Goal: Task Accomplishment & Management: Manage account settings

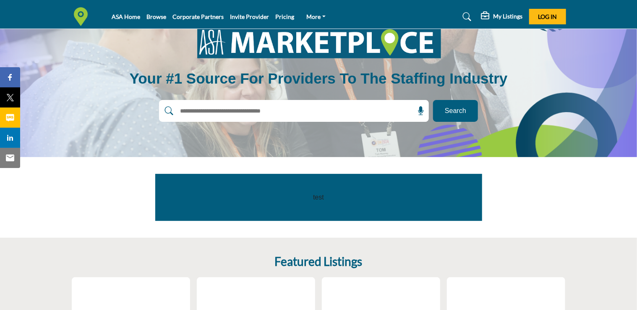
scroll to position [30, 0]
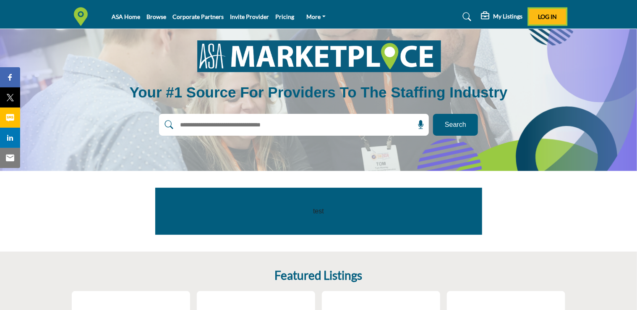
click at [541, 16] on span "Log In" at bounding box center [547, 16] width 19 height 7
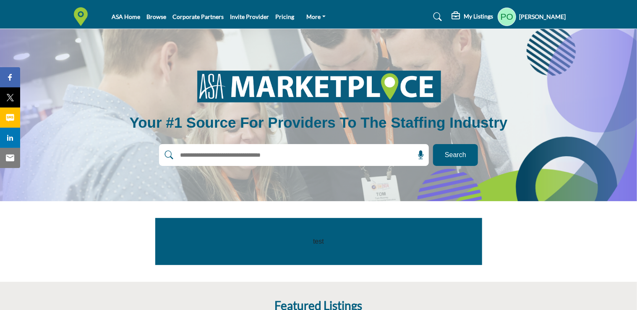
click at [483, 19] on h5 "My Listings" at bounding box center [478, 17] width 29 height 8
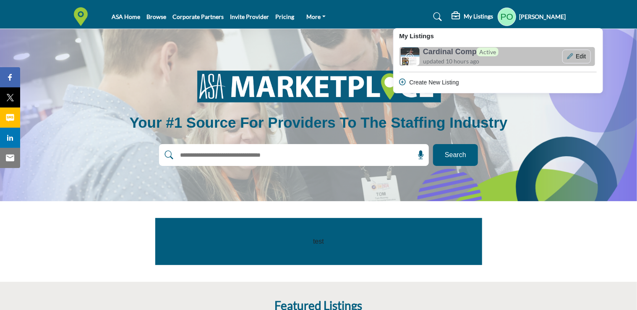
click at [441, 50] on h6 "Cardinal Comp Active" at bounding box center [461, 51] width 76 height 9
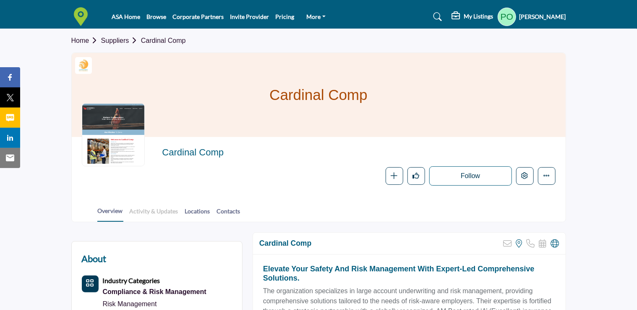
click at [151, 209] on link "Activity & Updates" at bounding box center [154, 214] width 50 height 15
click at [195, 209] on link "Locations" at bounding box center [198, 214] width 26 height 15
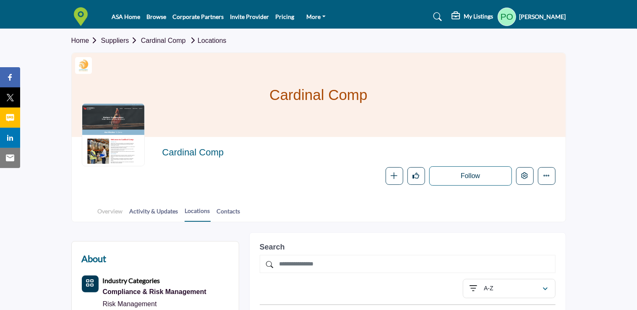
click at [113, 215] on link "Overview" at bounding box center [110, 214] width 26 height 15
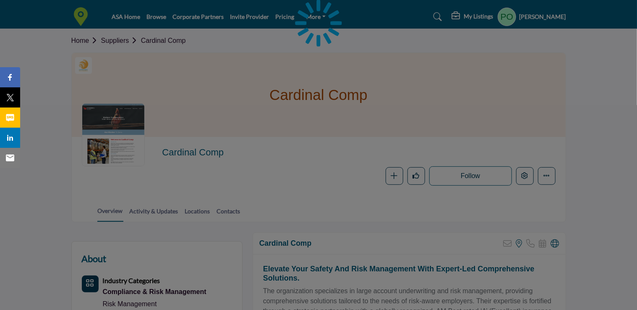
drag, startPoint x: 0, startPoint y: 0, endPoint x: 228, endPoint y: 206, distance: 307.7
click at [228, 206] on div at bounding box center [318, 155] width 637 height 310
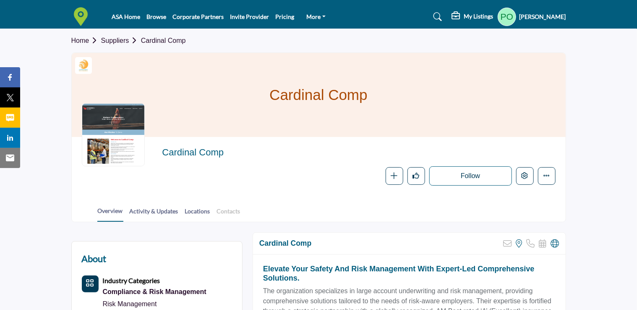
click at [223, 209] on link "Contacts" at bounding box center [229, 214] width 24 height 15
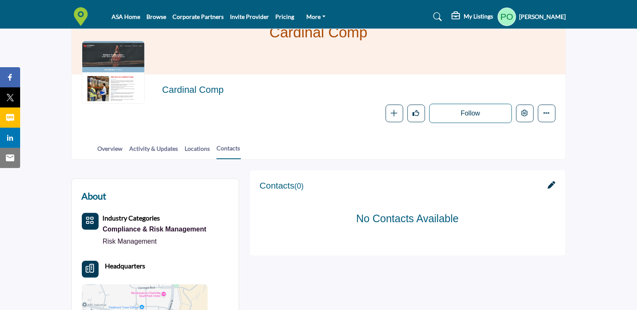
scroll to position [168, 0]
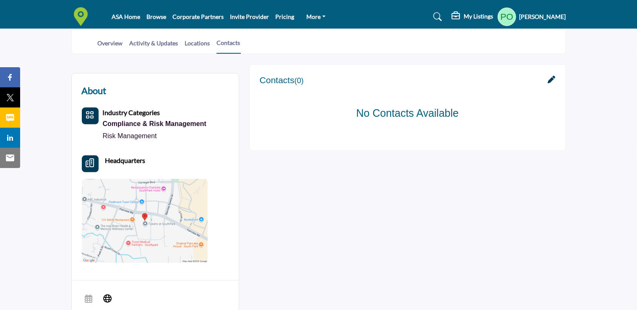
click at [554, 80] on icon at bounding box center [552, 80] width 8 height 8
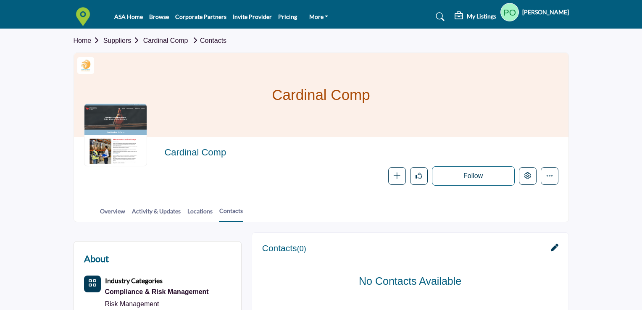
scroll to position [168, 0]
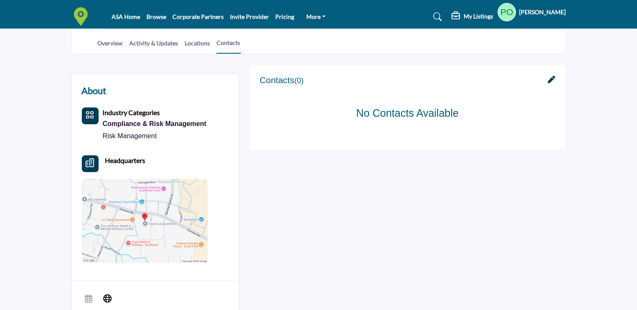
click at [0, 0] on div at bounding box center [0, 0] width 0 height 0
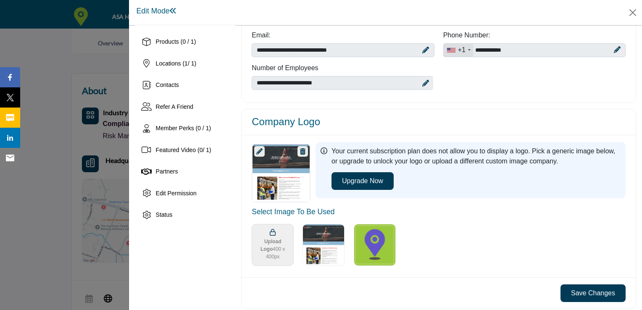
scroll to position [126, 0]
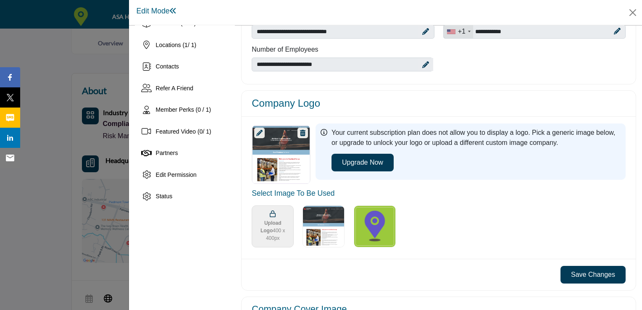
click at [312, 219] on img "Select Options" at bounding box center [323, 226] width 42 height 42
click at [364, 219] on img "Select Image Logo Options_0" at bounding box center [375, 226] width 42 height 42
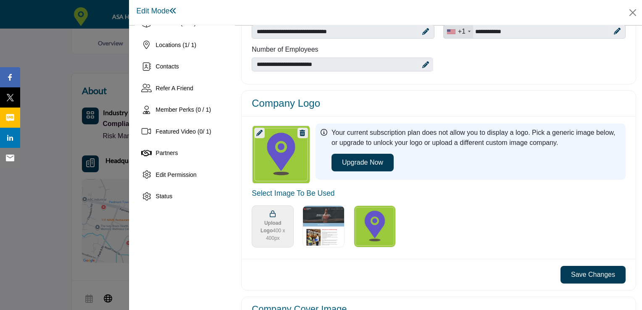
click at [332, 219] on img "Select Options" at bounding box center [323, 226] width 42 height 42
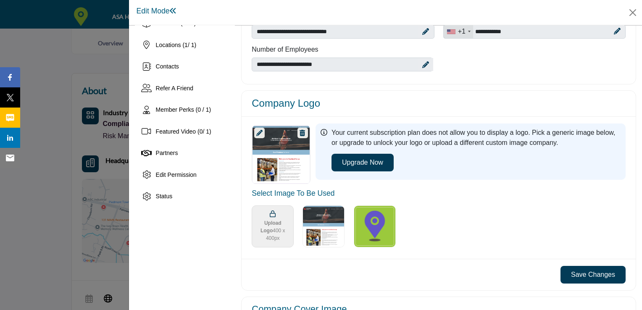
click at [266, 227] on span "Upload Logo 400 x 400px" at bounding box center [272, 230] width 34 height 23
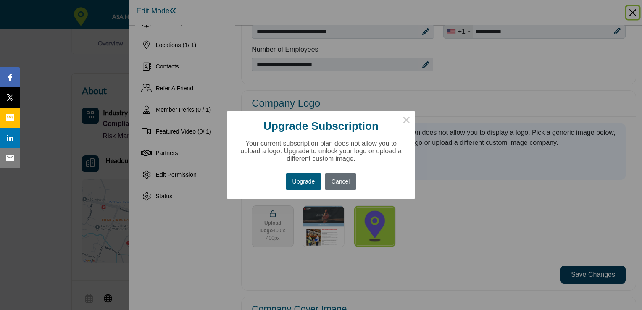
click at [338, 181] on button "Cancel" at bounding box center [340, 181] width 31 height 16
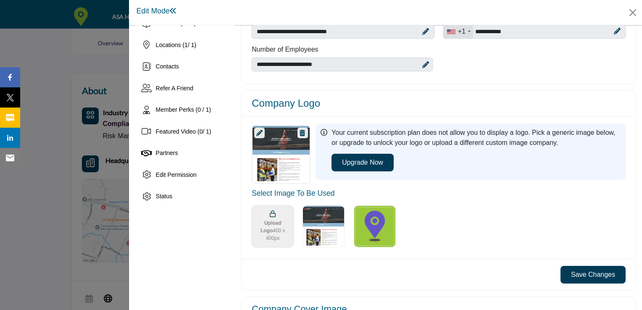
click at [425, 63] on icon at bounding box center [425, 64] width 7 height 7
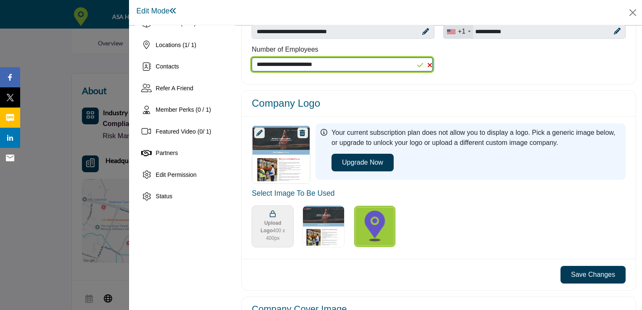
click at [408, 66] on select "**********" at bounding box center [342, 65] width 181 height 14
select select "*****"
click at [252, 58] on select "**********" at bounding box center [342, 65] width 181 height 14
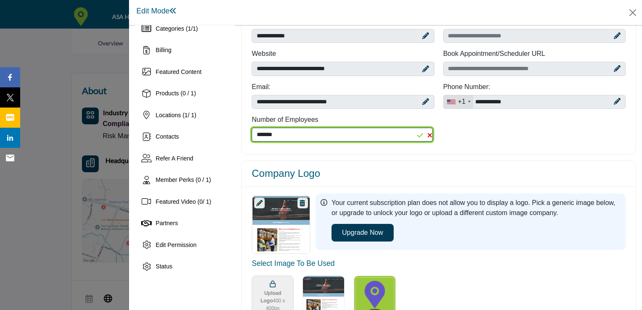
scroll to position [42, 0]
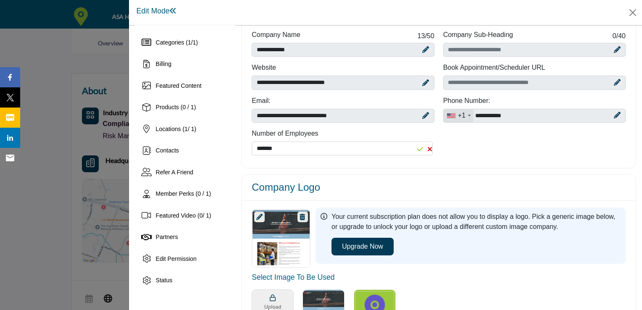
click at [424, 115] on icon at bounding box center [425, 115] width 7 height 7
click at [417, 116] on icon at bounding box center [420, 116] width 6 height 7
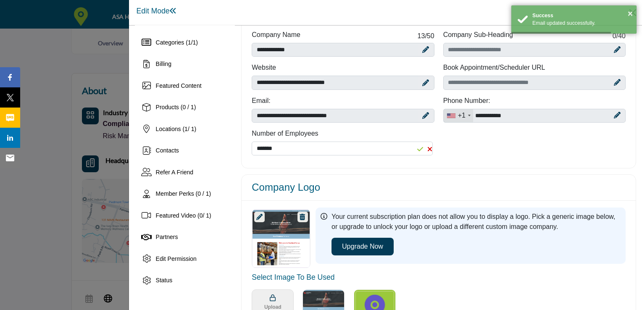
click at [425, 116] on icon at bounding box center [425, 115] width 7 height 7
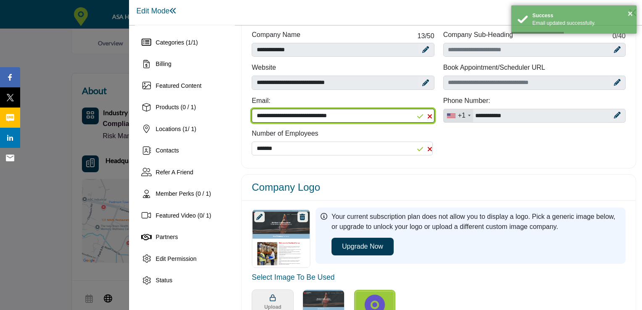
click at [406, 116] on input "**********" at bounding box center [343, 116] width 182 height 14
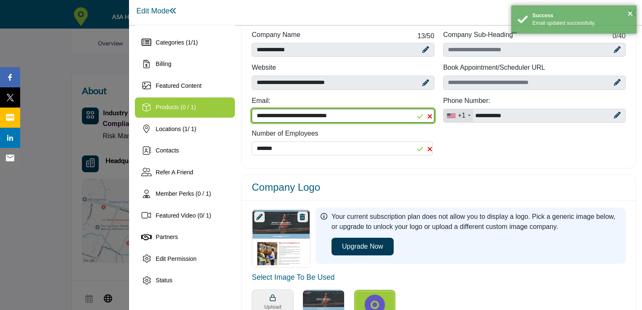
drag, startPoint x: 343, startPoint y: 116, endPoint x: 219, endPoint y: 110, distance: 124.0
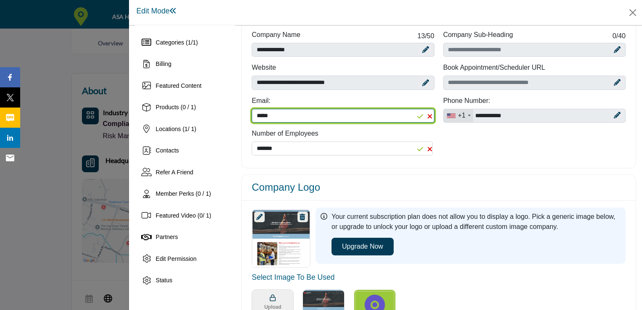
type input "**********"
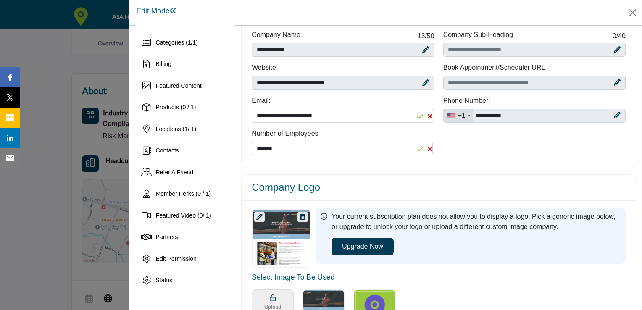
click at [613, 118] on icon "Upgrade Phone" at bounding box center [616, 115] width 7 height 7
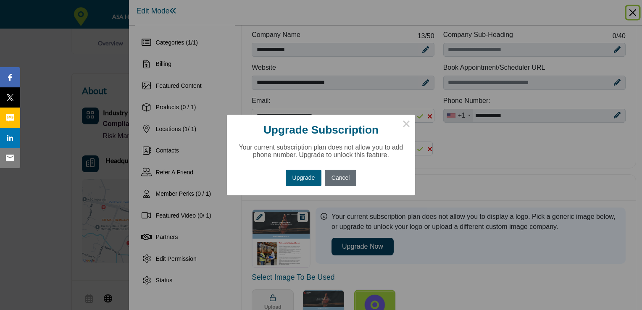
click at [341, 177] on button "Cancel" at bounding box center [340, 178] width 31 height 16
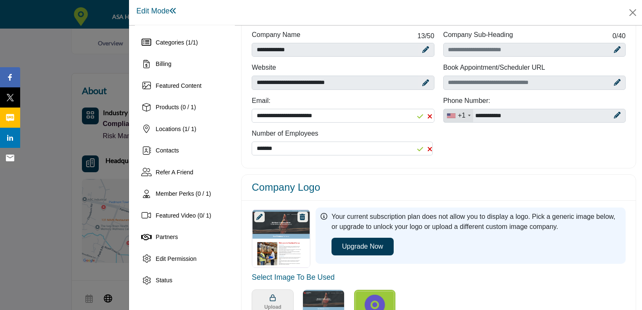
click at [609, 83] on div at bounding box center [616, 82] width 15 height 13
click at [613, 46] on icon at bounding box center [616, 49] width 7 height 7
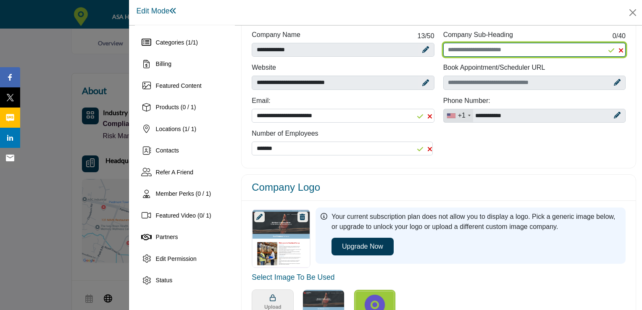
click at [594, 50] on input "Enter Company Sub-Heading" at bounding box center [534, 50] width 182 height 14
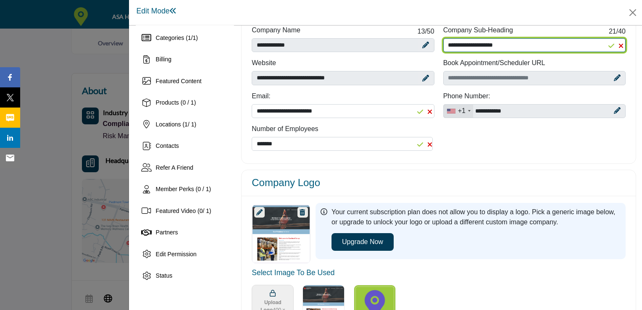
scroll to position [0, 0]
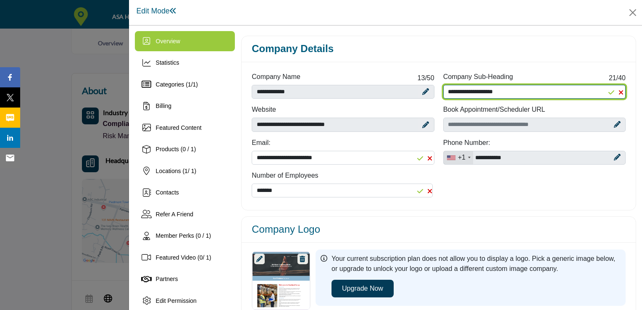
type input "**********"
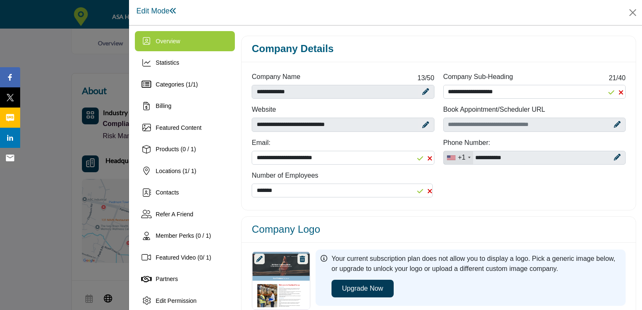
click at [608, 92] on icon at bounding box center [611, 92] width 6 height 7
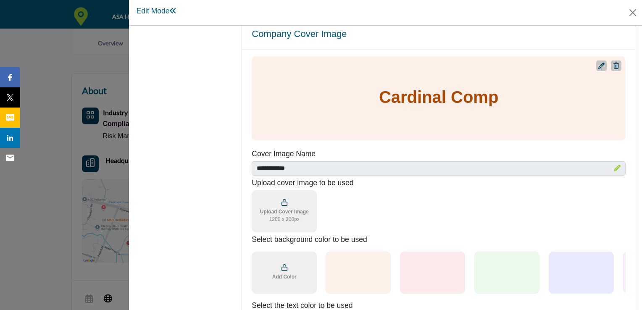
scroll to position [420, 0]
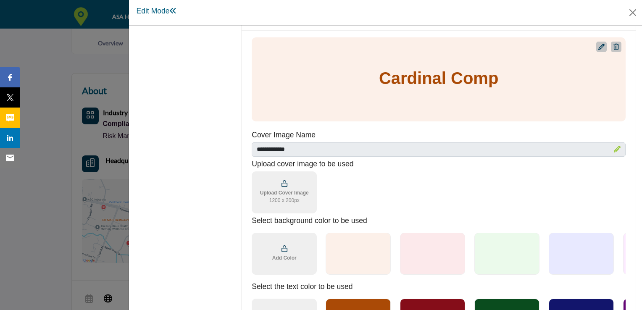
click at [600, 49] on link "Upgrade Custom Cover Text" at bounding box center [601, 47] width 6 height 10
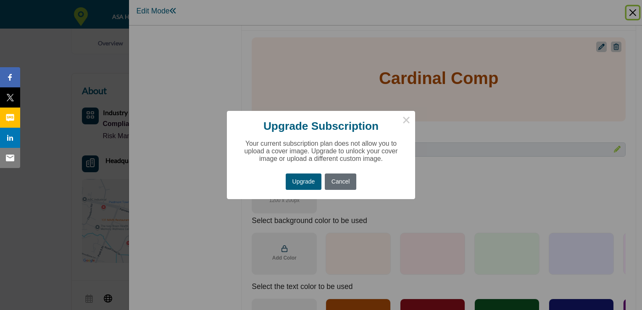
click at [346, 183] on button "Cancel" at bounding box center [340, 181] width 31 height 16
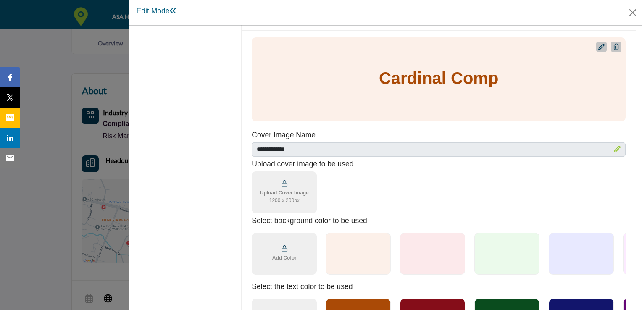
click at [302, 191] on span "Upload Cover Image 1200 x 200px" at bounding box center [284, 196] width 49 height 15
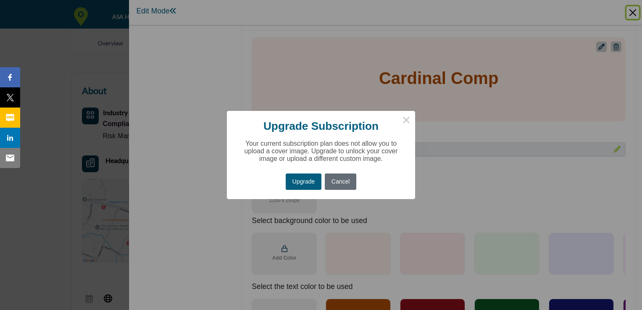
click at [336, 181] on button "Cancel" at bounding box center [340, 181] width 31 height 16
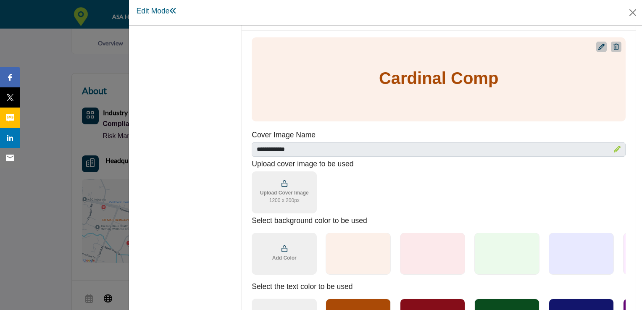
click at [412, 249] on div at bounding box center [432, 254] width 65 height 42
click at [499, 243] on div at bounding box center [506, 254] width 65 height 42
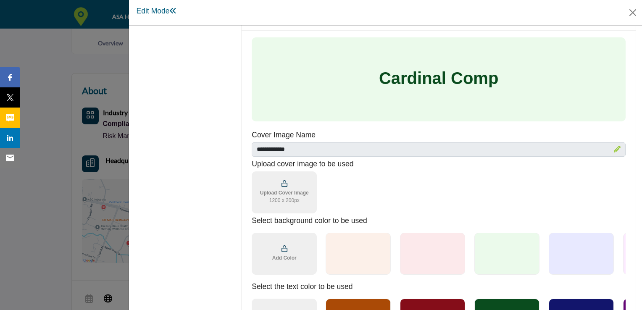
click at [559, 238] on div at bounding box center [580, 254] width 65 height 42
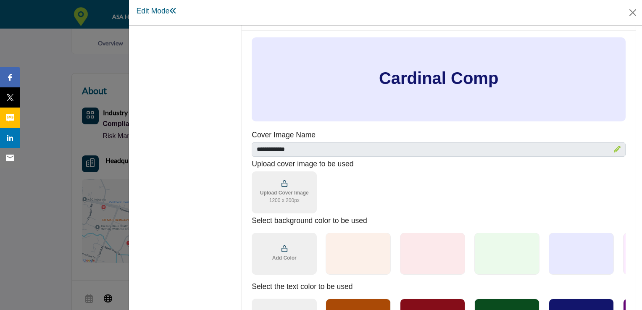
scroll to position [462, 0]
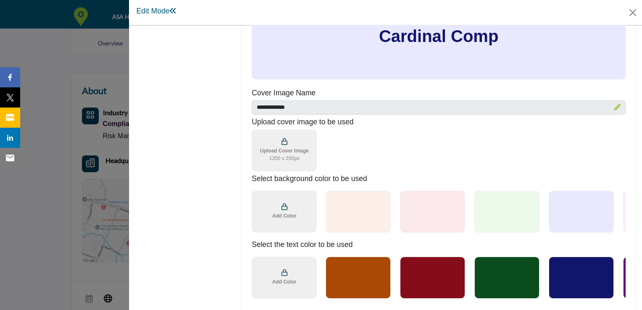
click at [424, 275] on div at bounding box center [432, 278] width 65 height 42
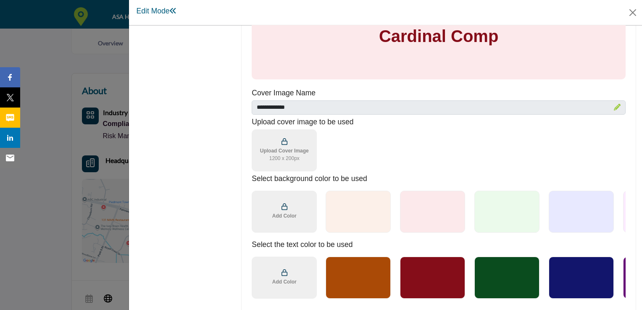
click at [367, 209] on div at bounding box center [357, 212] width 65 height 42
click at [501, 197] on div at bounding box center [506, 212] width 65 height 42
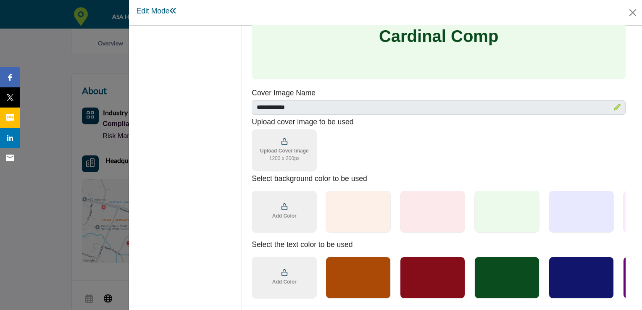
click at [424, 217] on div at bounding box center [432, 212] width 65 height 42
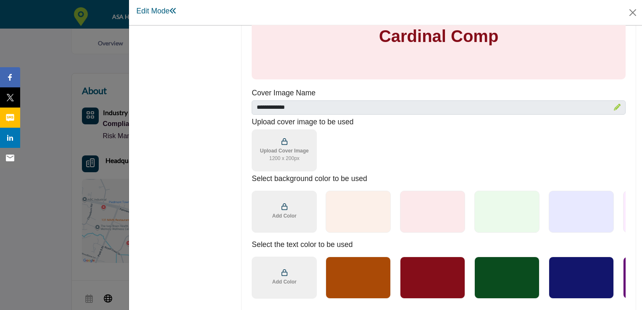
click at [367, 218] on div at bounding box center [357, 212] width 65 height 42
click at [430, 281] on div at bounding box center [432, 278] width 65 height 42
click at [349, 212] on div at bounding box center [357, 212] width 65 height 42
click at [304, 212] on div "Add Color" at bounding box center [284, 212] width 65 height 42
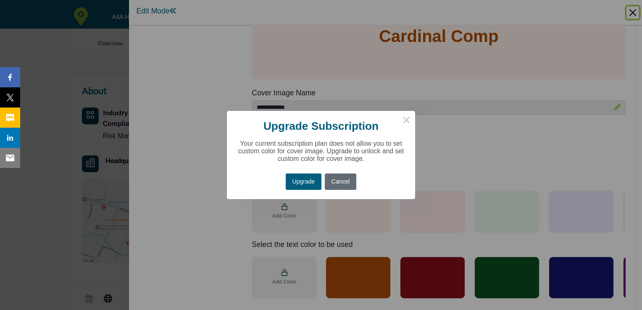
click at [338, 177] on button "Cancel" at bounding box center [340, 181] width 31 height 16
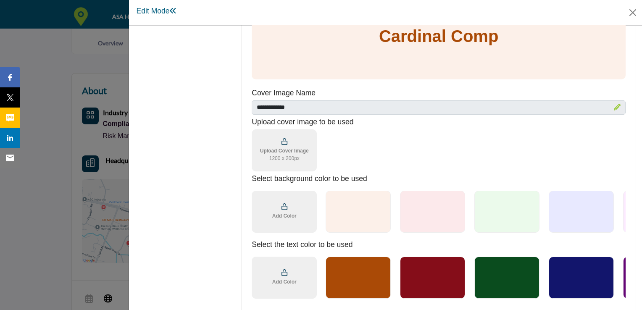
click at [603, 219] on div at bounding box center [580, 212] width 65 height 42
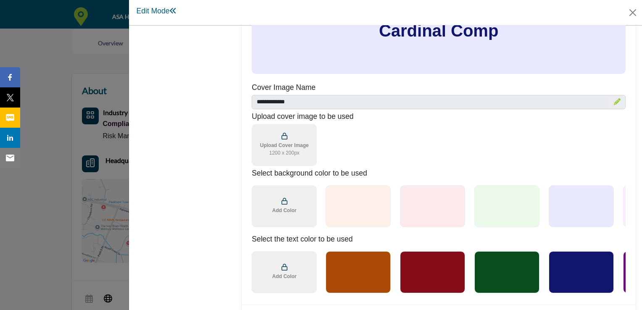
scroll to position [546, 0]
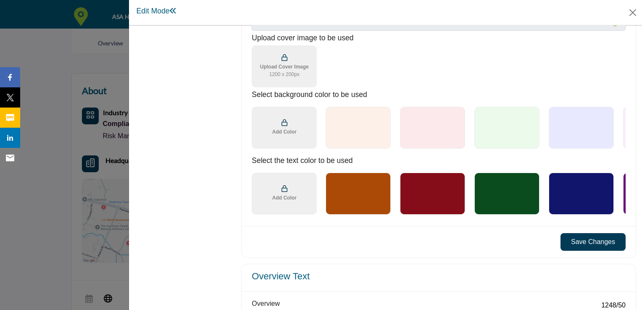
click at [432, 134] on div at bounding box center [432, 128] width 65 height 42
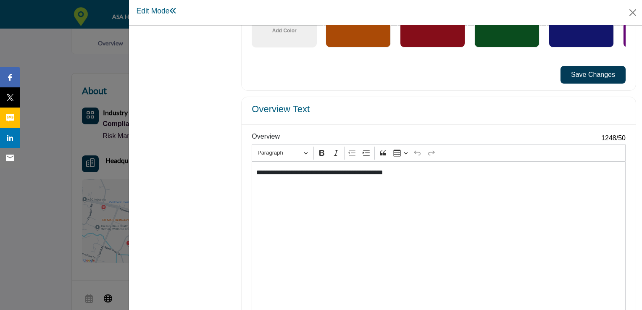
scroll to position [714, 0]
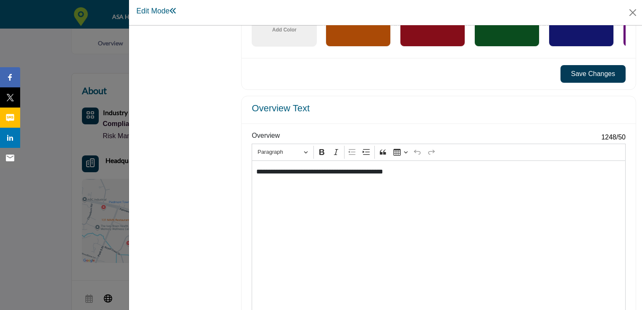
click at [437, 173] on p "**********" at bounding box center [437, 172] width 362 height 10
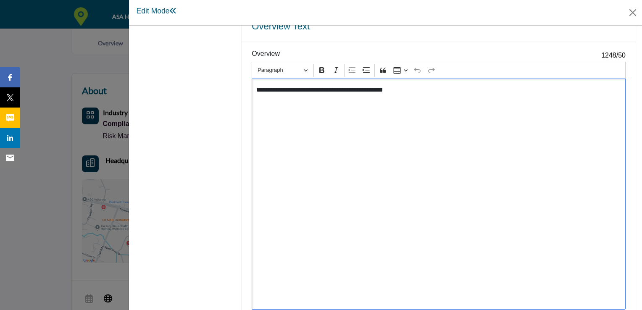
scroll to position [876, 0]
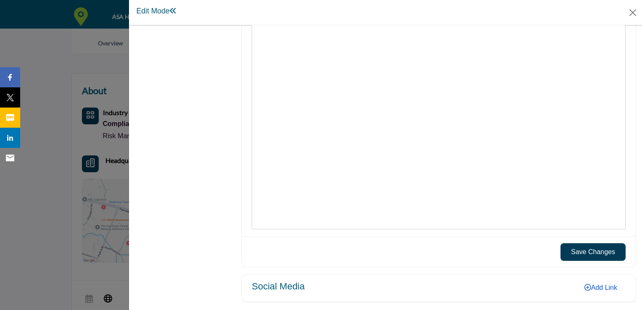
click at [592, 286] on link "Add Link" at bounding box center [601, 287] width 50 height 14
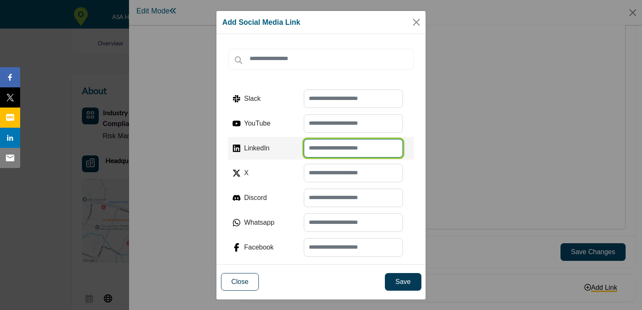
click at [321, 145] on input "text" at bounding box center [353, 148] width 99 height 18
paste input "**********"
type input "**********"
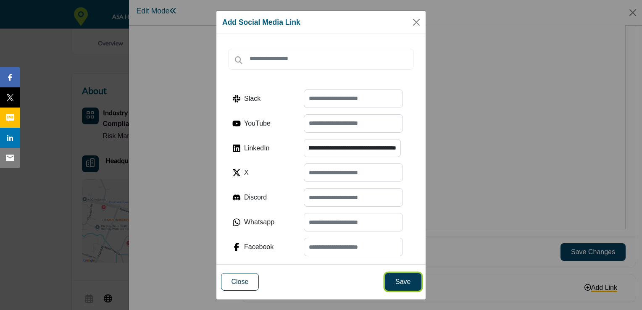
scroll to position [0, 0]
click at [398, 278] on button "Save" at bounding box center [403, 282] width 36 height 18
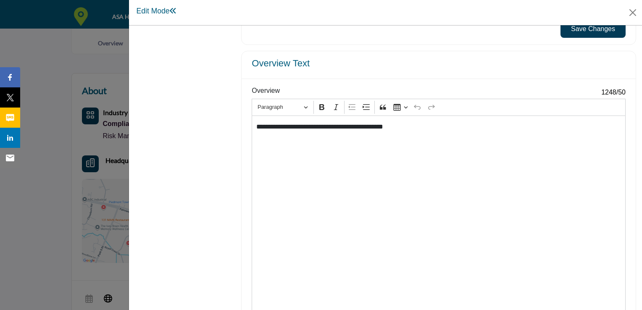
scroll to position [717, 0]
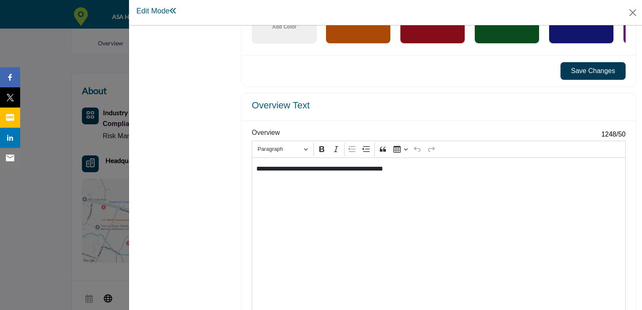
click at [413, 222] on div "**********" at bounding box center [439, 272] width 374 height 231
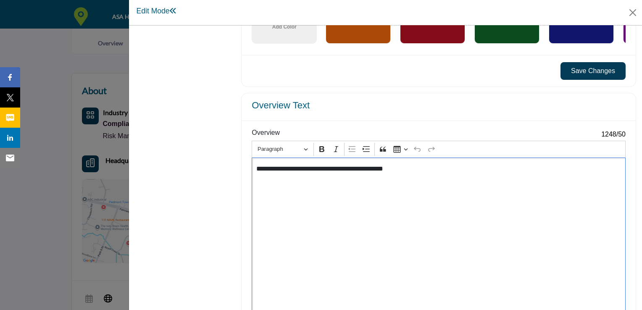
click at [166, 8] on h1 "Edit Mode" at bounding box center [156, 11] width 41 height 9
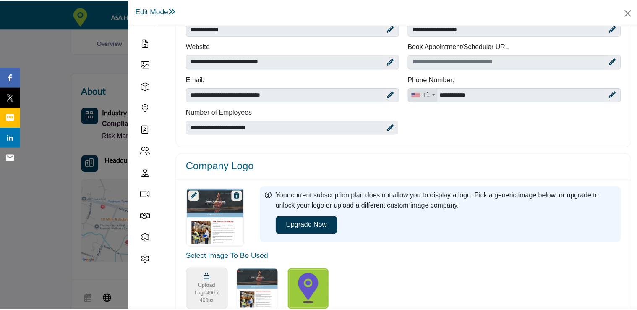
scroll to position [3, 0]
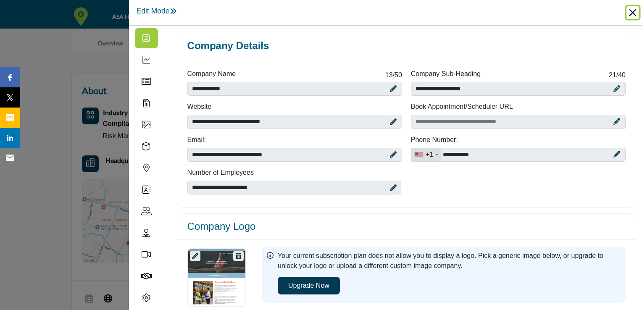
click at [634, 10] on button "Close" at bounding box center [632, 12] width 13 height 13
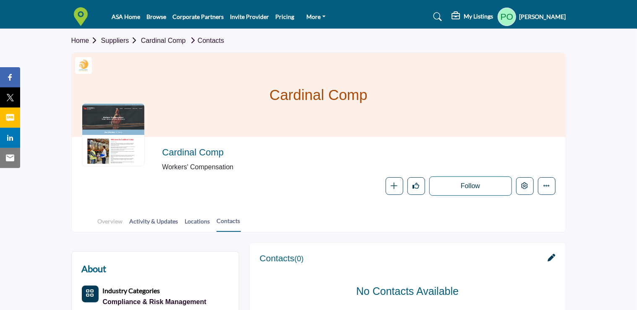
click at [113, 219] on link "Overview" at bounding box center [110, 224] width 26 height 15
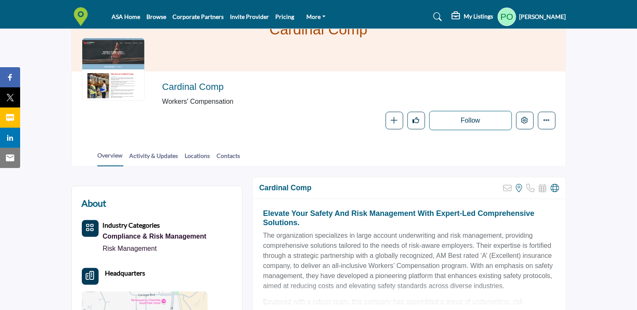
scroll to position [84, 0]
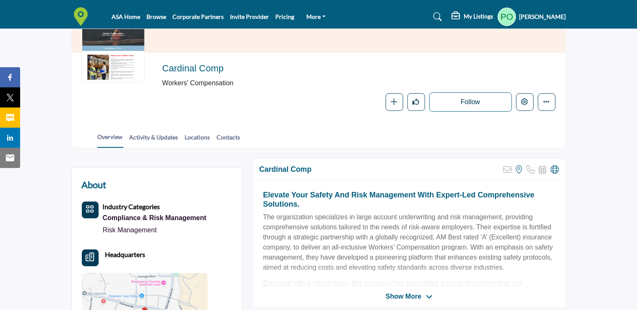
click at [427, 294] on icon at bounding box center [429, 297] width 7 height 8
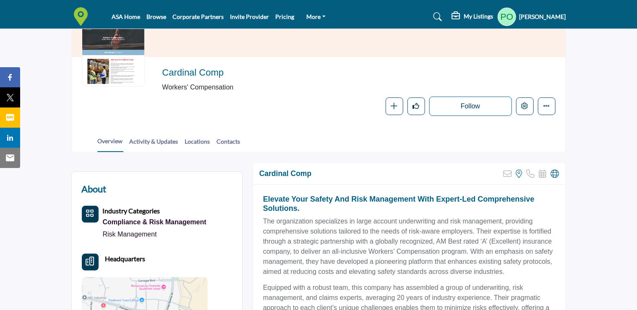
scroll to position [0, 0]
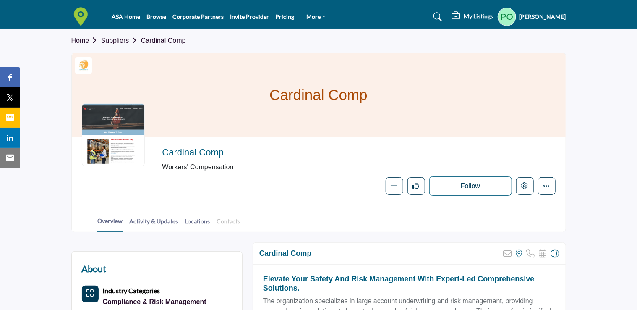
click at [226, 222] on link "Contacts" at bounding box center [229, 224] width 24 height 15
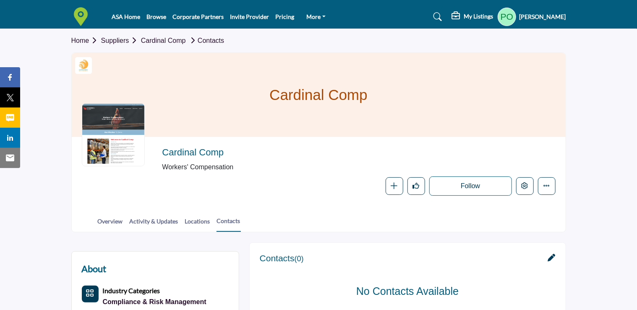
click at [199, 167] on span "Workers' Compensation" at bounding box center [296, 167] width 269 height 10
click at [110, 220] on link "Overview" at bounding box center [110, 224] width 26 height 15
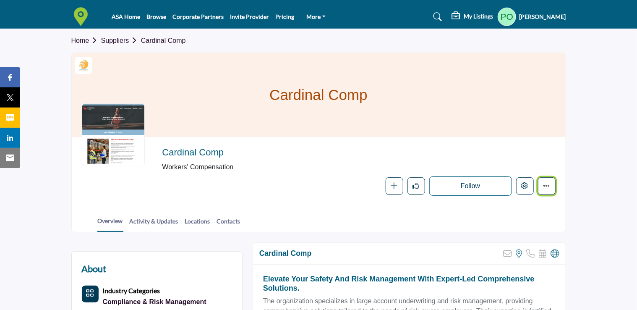
click at [546, 186] on icon "More details" at bounding box center [547, 185] width 7 height 7
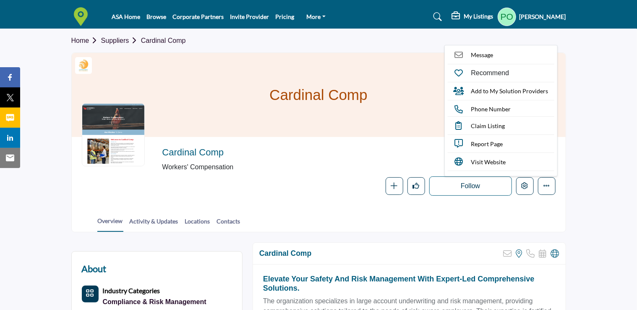
click at [548, 206] on div "Overview Activity & Updates Locations Contacts" at bounding box center [329, 219] width 473 height 26
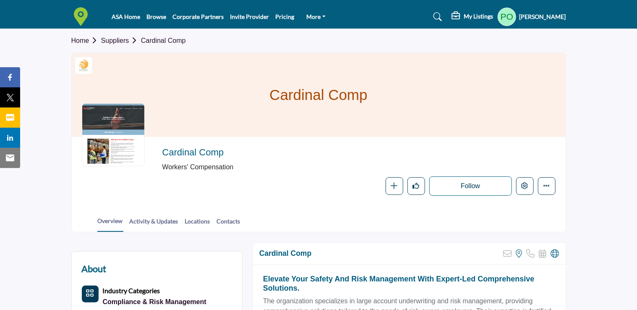
click at [473, 16] on h5 "My Listings" at bounding box center [478, 17] width 29 height 8
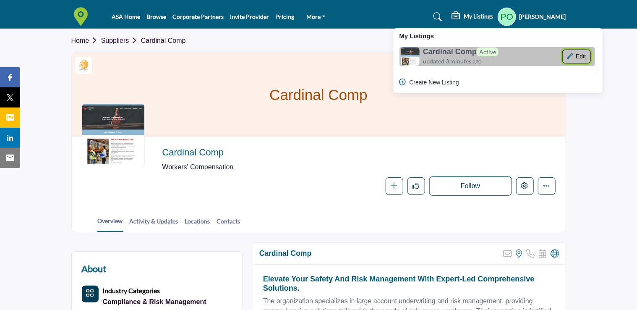
click at [581, 61] on button "Edit" at bounding box center [577, 57] width 29 height 14
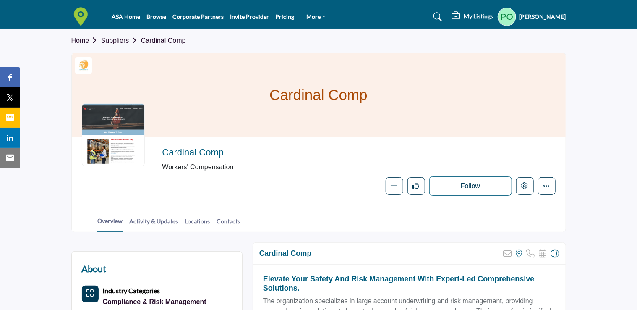
click at [475, 20] on h5 "My Listings" at bounding box center [478, 17] width 29 height 8
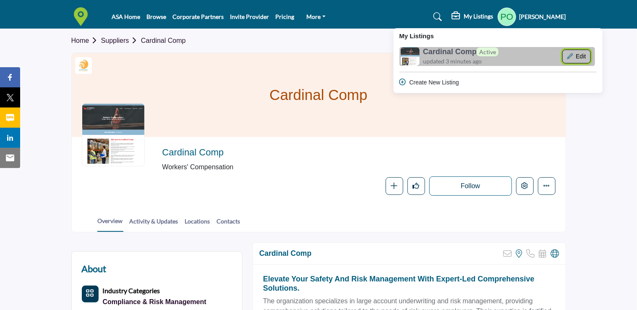
click at [576, 54] on button "Edit" at bounding box center [577, 57] width 29 height 14
